Goal: Task Accomplishment & Management: Complete application form

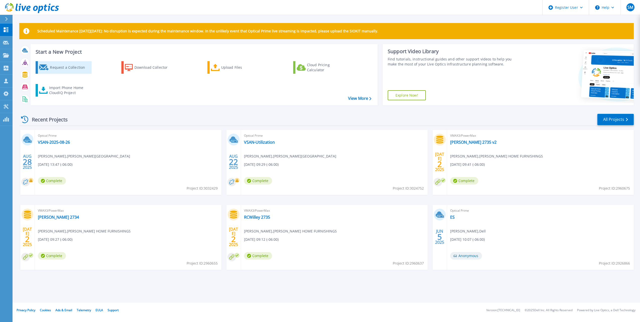
click at [73, 67] on div "Request a Collection" at bounding box center [70, 67] width 40 height 10
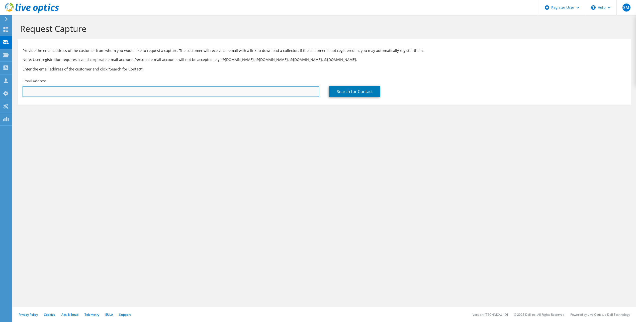
click at [81, 92] on input "text" at bounding box center [171, 91] width 297 height 11
paste input "ramond.brothers@byuh.edu"
type input "ramond.brothers@byuh.edu"
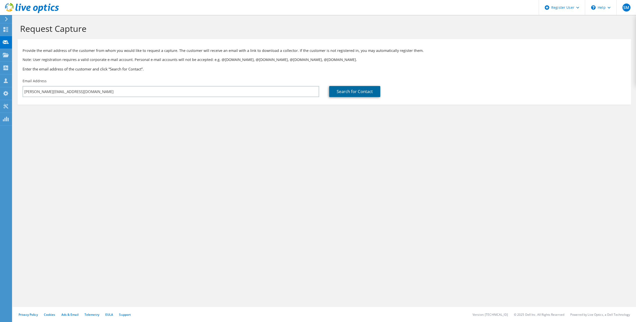
click at [363, 91] on link "Search for Contact" at bounding box center [354, 91] width 51 height 11
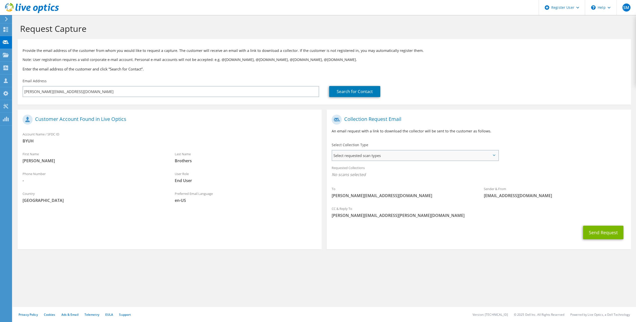
click at [388, 152] on span "Select requested scan types" at bounding box center [415, 155] width 166 height 10
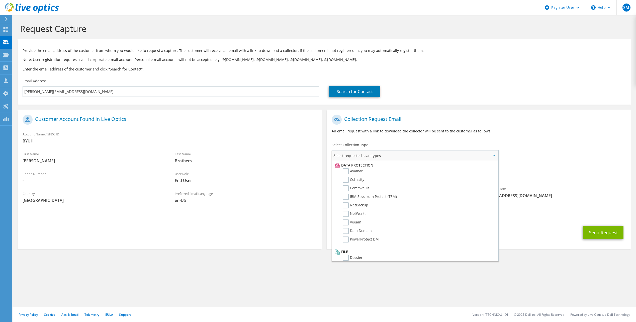
scroll to position [221, 0]
click at [346, 226] on label "Data Domain" at bounding box center [357, 226] width 29 height 6
click at [0, 0] on input "Data Domain" at bounding box center [0, 0] width 0 height 0
click at [600, 233] on button "Send Request" at bounding box center [603, 234] width 40 height 14
